Goal: Ask a question

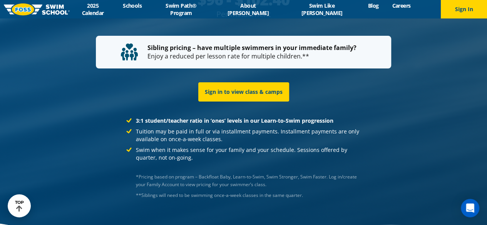
scroll to position [1541, 0]
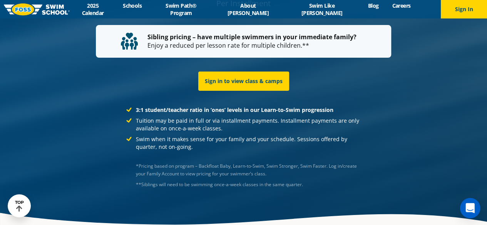
click at [471, 208] on icon "Open Intercom Messenger" at bounding box center [470, 208] width 9 height 10
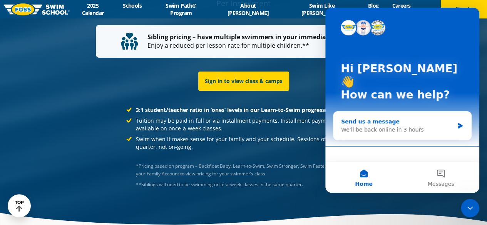
click at [364, 112] on div "Send us a message We'll be back online in 3 hours" at bounding box center [403, 126] width 138 height 29
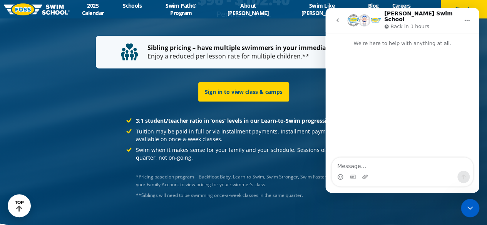
click at [303, 85] on div "Sign in to view class & camps" at bounding box center [244, 92] width 364 height 35
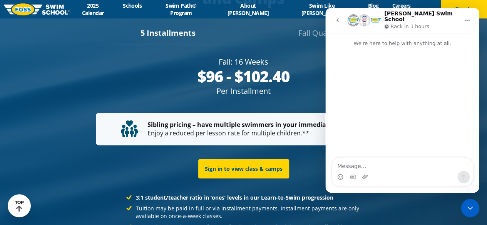
scroll to position [1464, 0]
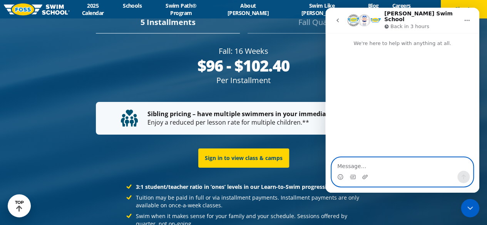
click at [371, 166] on textarea "Message…" at bounding box center [402, 164] width 141 height 13
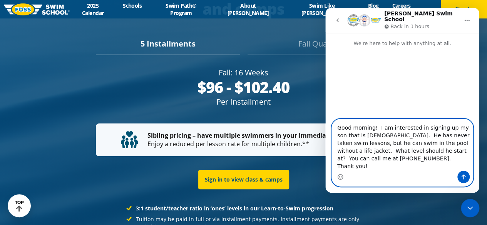
scroll to position [1475, 0]
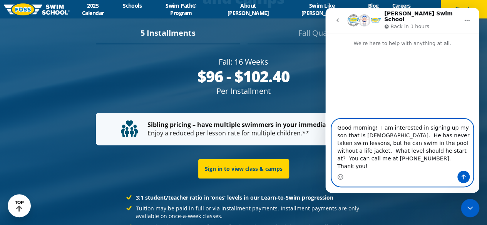
type textarea "Good morning! I am interested in signing up my son that is [DEMOGRAPHIC_DATA]. …"
click at [461, 180] on icon "Send a message…" at bounding box center [464, 177] width 6 height 6
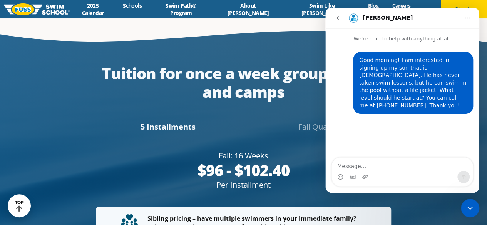
scroll to position [1348, 0]
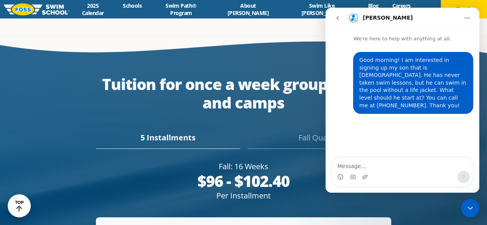
click at [352, 18] on img "Intercom messenger" at bounding box center [354, 18] width 12 height 12
click at [372, 18] on h1 "[PERSON_NAME]" at bounding box center [388, 18] width 50 height 6
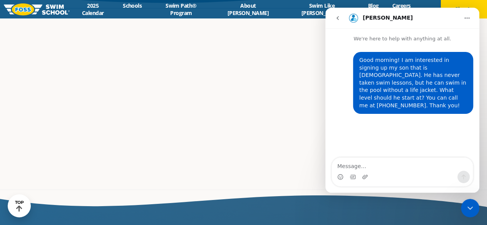
scroll to position [1184, 0]
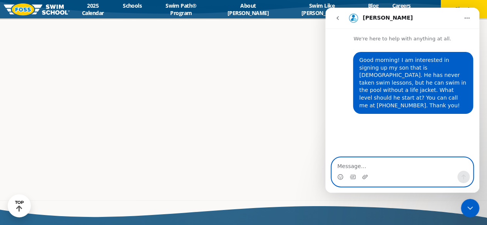
click at [349, 167] on textarea "Message…" at bounding box center [402, 164] width 141 height 13
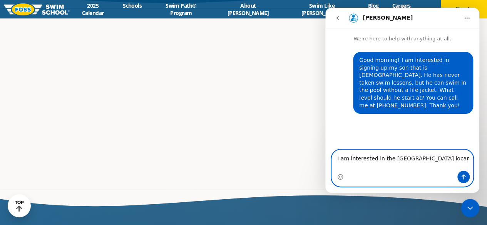
scroll to position [1205, 0]
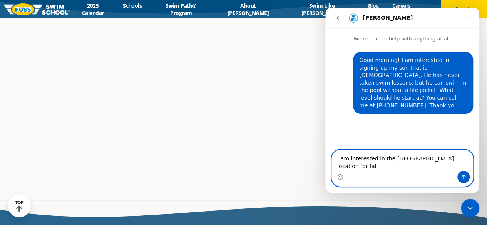
type textarea "I am interested in the [GEOGRAPHIC_DATA] location for fall"
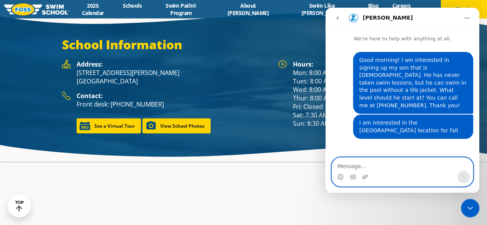
scroll to position [1029, 0]
